Goal: Transaction & Acquisition: Purchase product/service

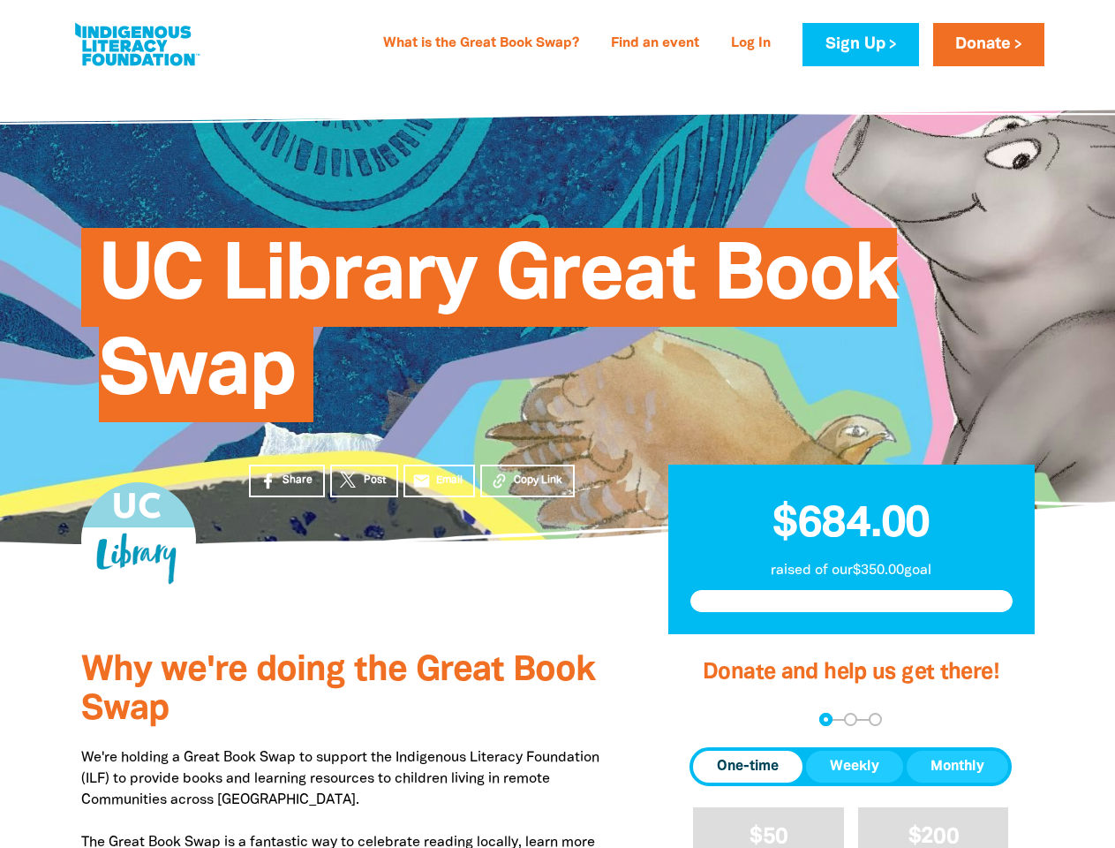
click at [557, 424] on div "UC Library Great Book Swap" at bounding box center [558, 311] width 1006 height 358
click at [527, 480] on span "Copy Link" at bounding box center [538, 480] width 49 height 16
click at [713, 720] on div "arrow_back Back Step 1 Step 2 Step 3" at bounding box center [851, 718] width 322 height 13
click at [825, 719] on div "Navigate to step 1 of 3 to enter your donation amount" at bounding box center [826, 719] width 4 height 4
click at [748, 766] on span "One-time" at bounding box center [748, 766] width 62 height 21
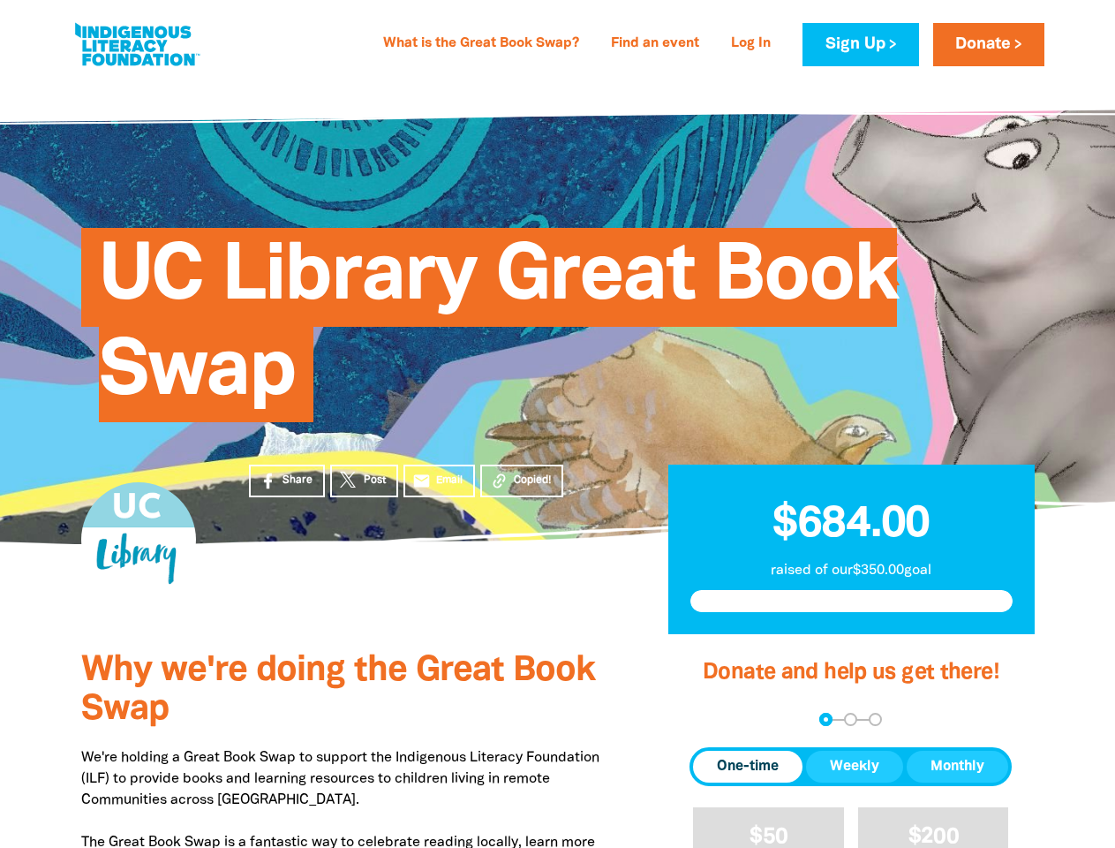
click at [855, 766] on span "Weekly" at bounding box center [854, 766] width 49 height 21
click at [957, 766] on span "Monthly" at bounding box center [958, 766] width 54 height 21
